Goal: Transaction & Acquisition: Purchase product/service

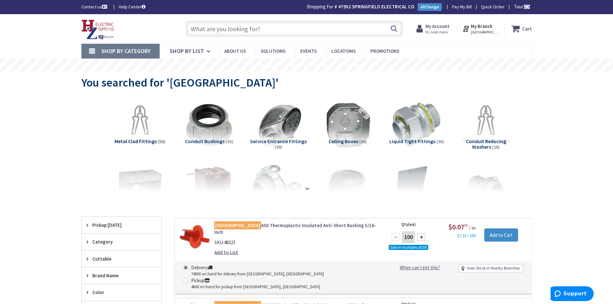
click at [315, 29] on input "text" at bounding box center [294, 29] width 217 height 16
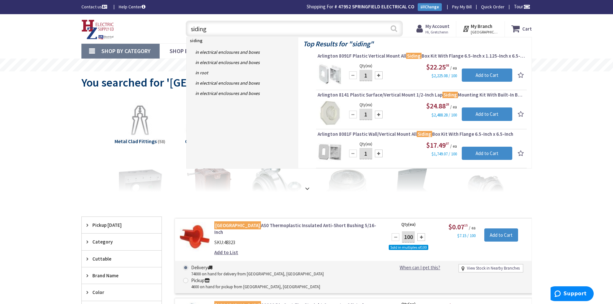
type input "siding"
click at [393, 29] on button "Search" at bounding box center [393, 28] width 8 height 14
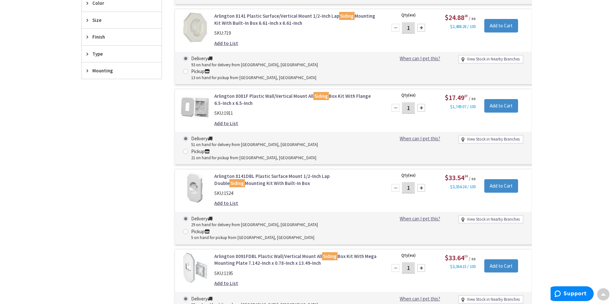
scroll to position [258, 0]
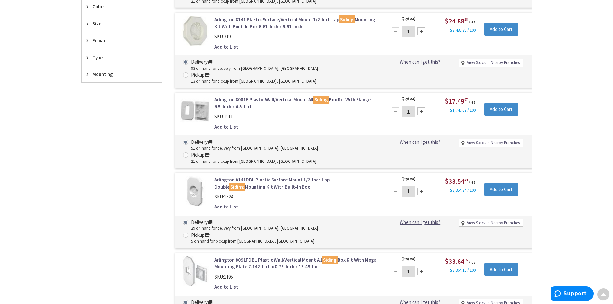
click at [198, 176] on img at bounding box center [195, 191] width 30 height 30
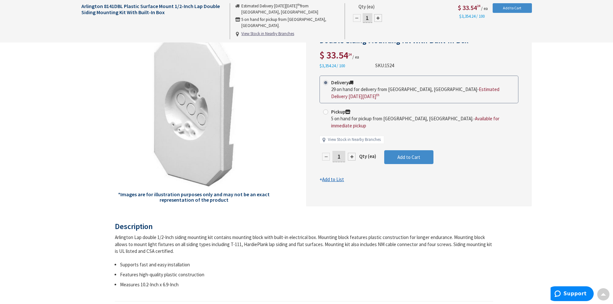
scroll to position [65, 0]
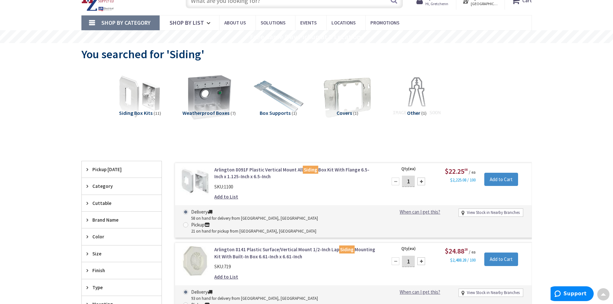
scroll to position [1, 0]
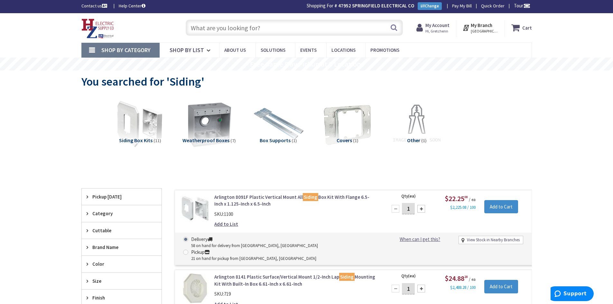
click at [136, 136] on img at bounding box center [140, 124] width 58 height 58
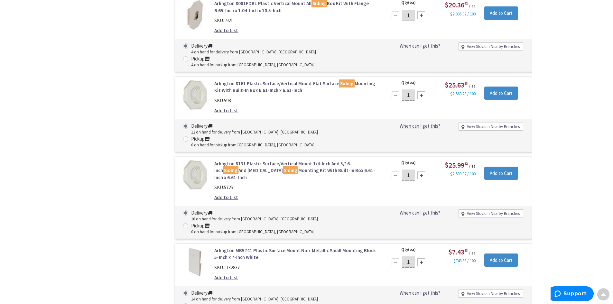
scroll to position [692, 0]
